Goal: Information Seeking & Learning: Learn about a topic

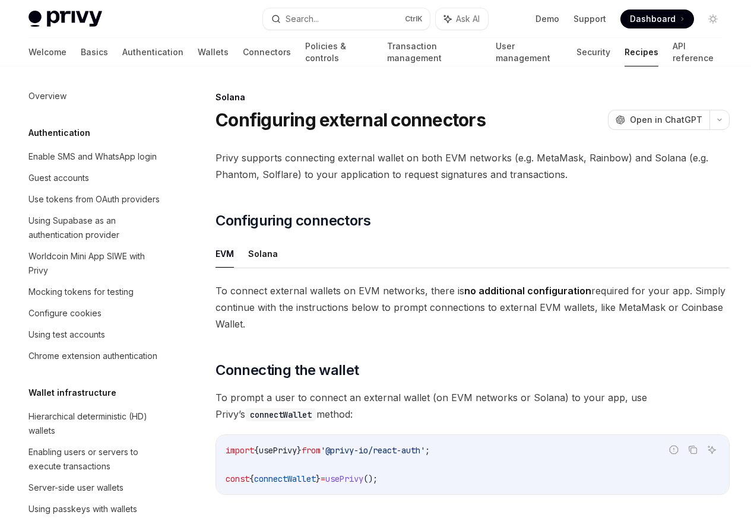
scroll to position [1900, 0]
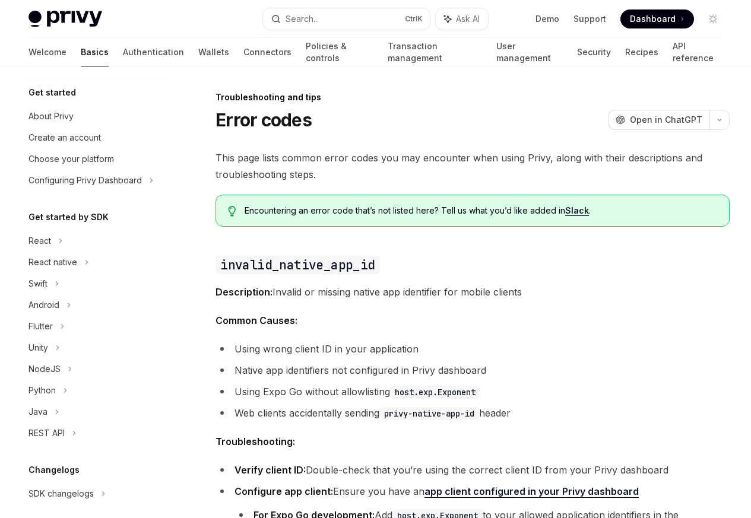
scroll to position [113, 0]
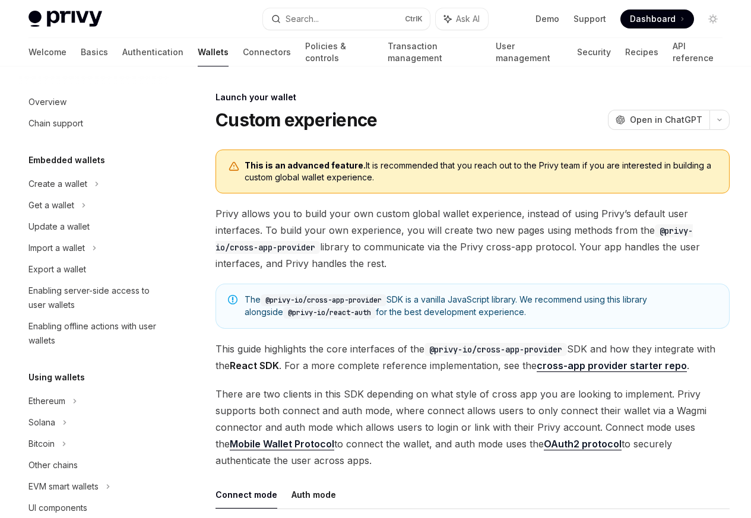
scroll to position [543, 0]
